Goal: Task Accomplishment & Management: Manage account settings

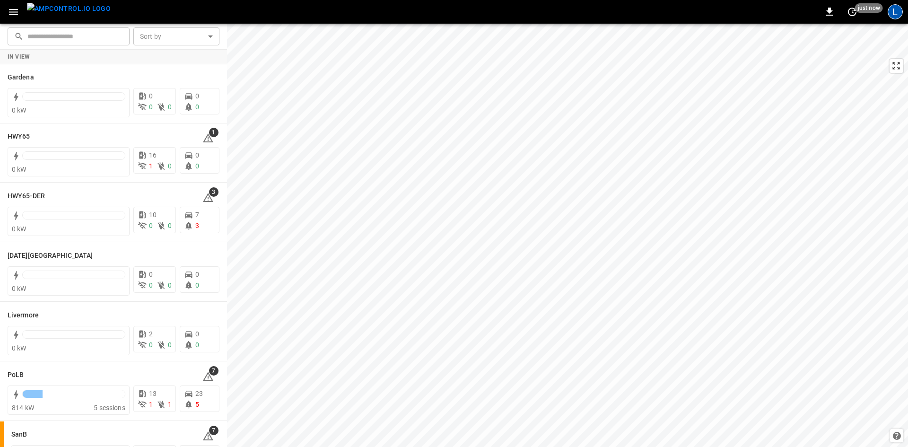
click at [895, 12] on div "L" at bounding box center [895, 11] width 15 height 15
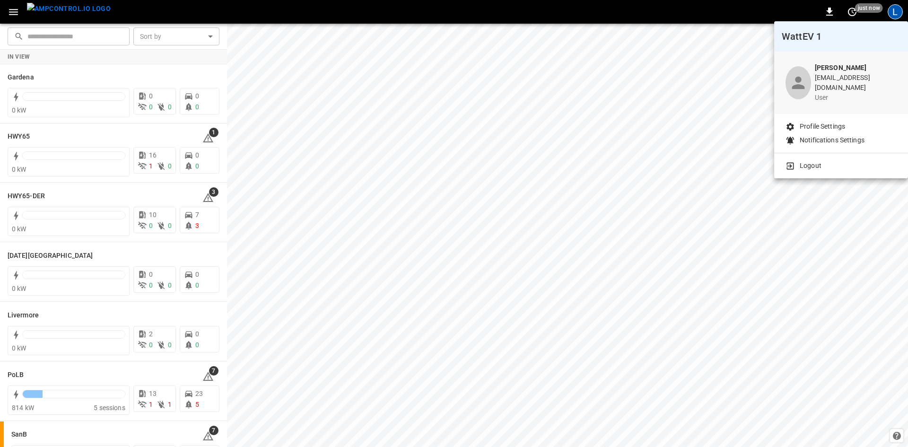
click at [833, 122] on p "Profile Settings" at bounding box center [822, 127] width 45 height 10
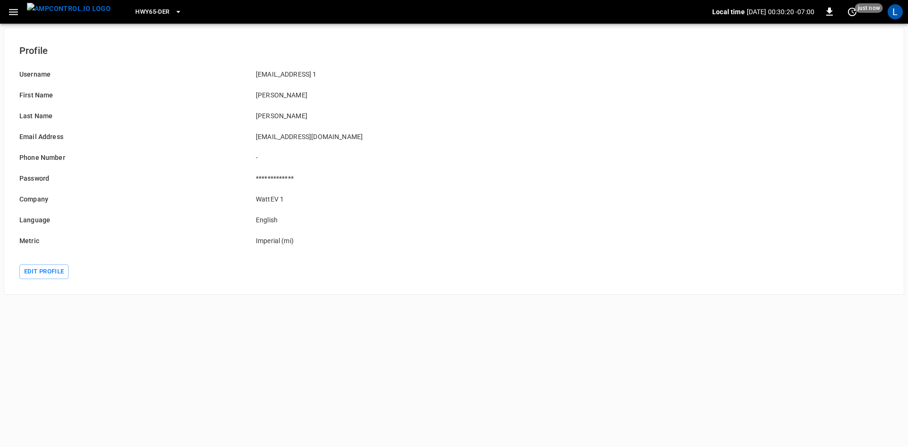
click at [276, 176] on p "**********" at bounding box center [368, 178] width 225 height 9
